Goal: Information Seeking & Learning: Learn about a topic

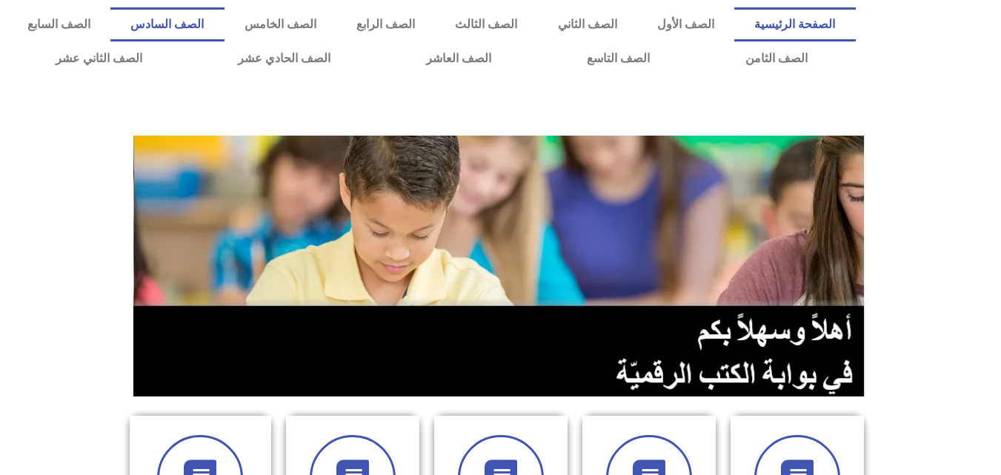
click at [224, 23] on link "الصف السادس" at bounding box center [166, 24] width 113 height 34
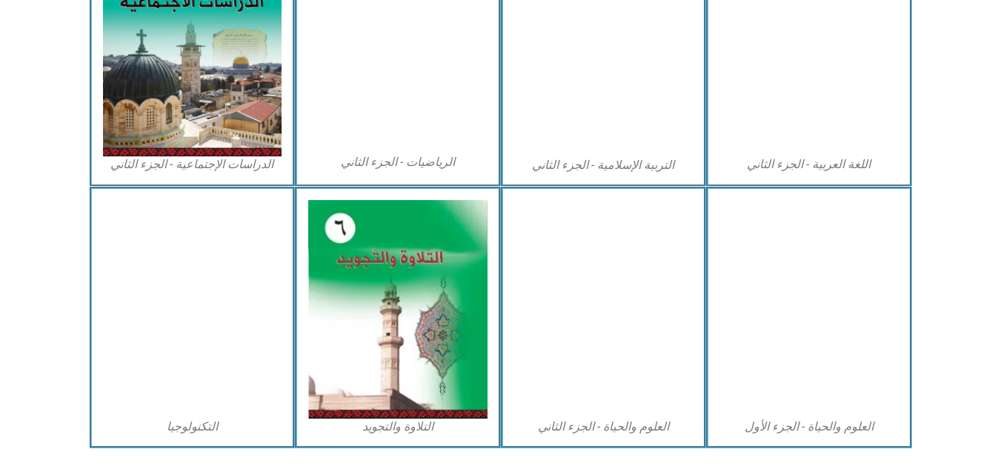
scroll to position [846, 0]
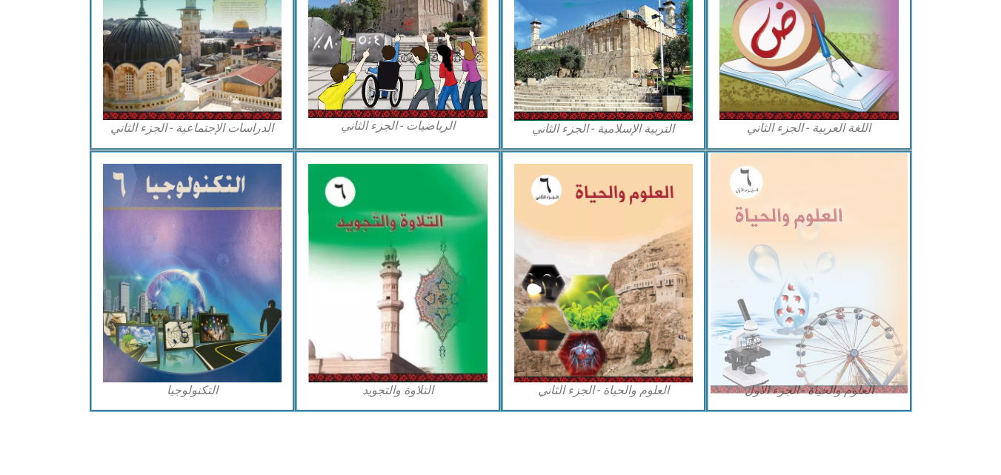
click at [783, 280] on img at bounding box center [808, 273] width 197 height 240
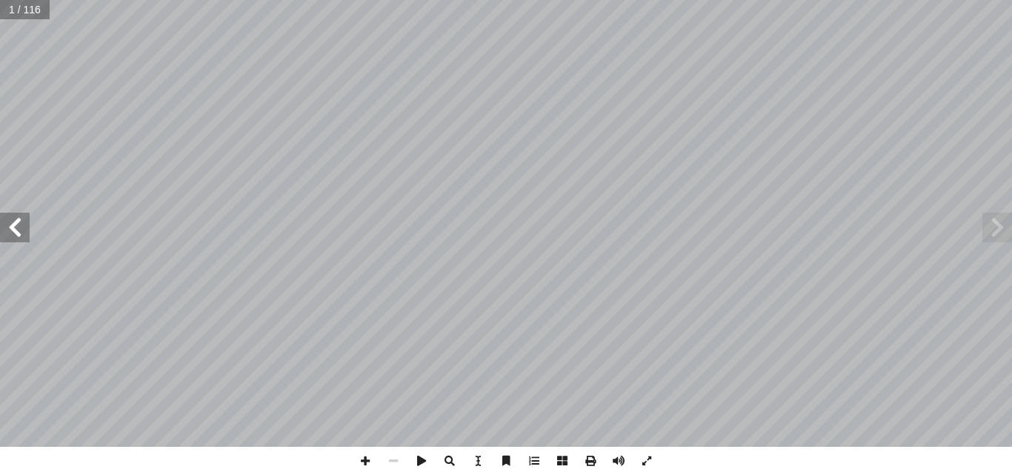
click at [7, 10] on input "text" at bounding box center [24, 9] width 49 height 19
type input "**"
click at [13, 224] on span at bounding box center [15, 228] width 30 height 30
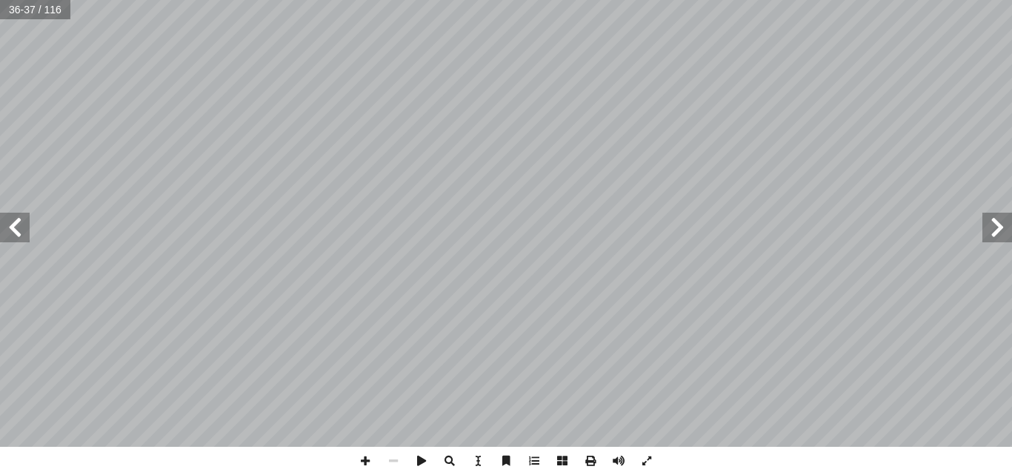
click at [10, 224] on span at bounding box center [15, 228] width 30 height 30
click at [360, 466] on span at bounding box center [365, 461] width 28 height 28
click at [995, 227] on span at bounding box center [997, 228] width 30 height 30
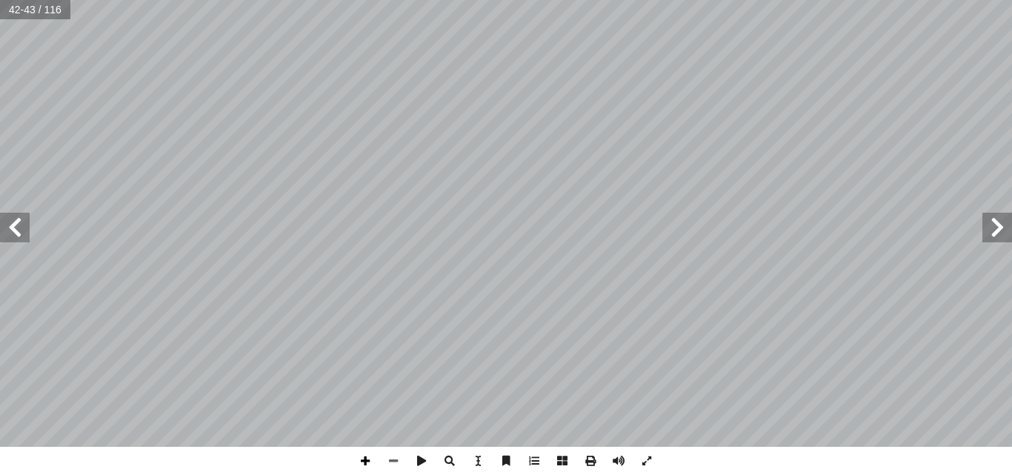
click at [366, 455] on span at bounding box center [365, 461] width 28 height 28
click at [25, 230] on span at bounding box center [15, 228] width 30 height 30
click at [387, 458] on span at bounding box center [393, 461] width 28 height 28
click at [19, 236] on span at bounding box center [15, 228] width 30 height 30
